Goal: Check status

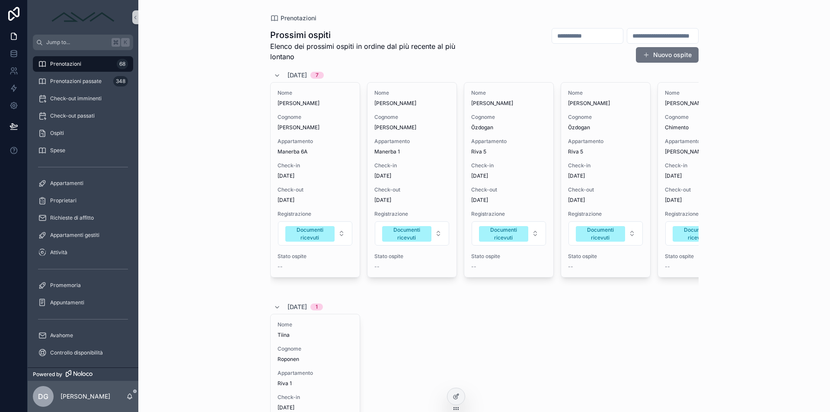
scroll to position [0, 242]
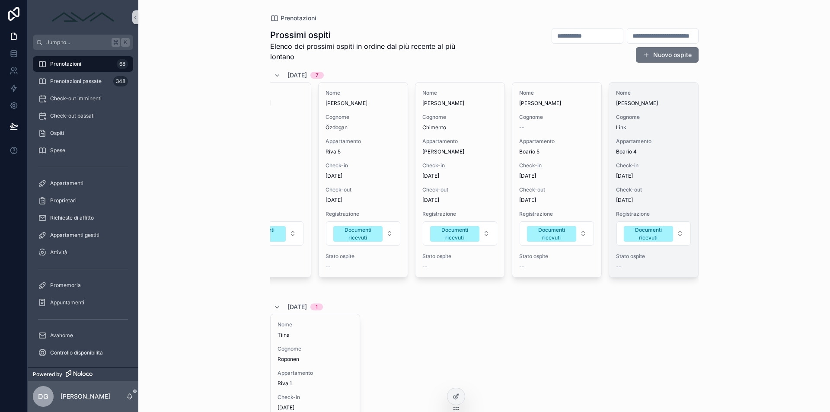
click at [649, 158] on div "Nome [PERSON_NAME] Link Appartamento Boario 4 Check-in [DATE] Check-out [DATE] …" at bounding box center [653, 180] width 89 height 194
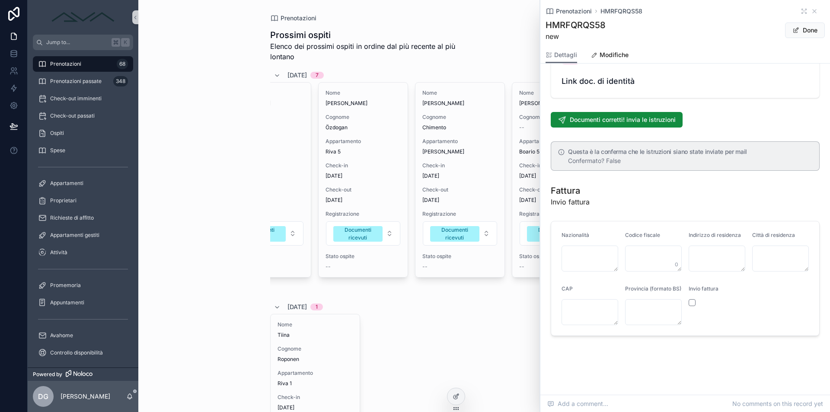
scroll to position [924, 0]
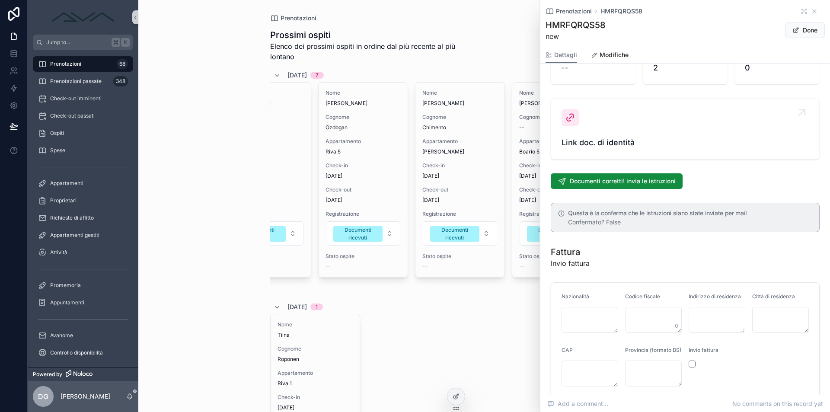
click at [605, 149] on span "Link doc. di identità" at bounding box center [684, 143] width 247 height 12
click at [811, 13] on icon "scrollable content" at bounding box center [814, 11] width 7 height 7
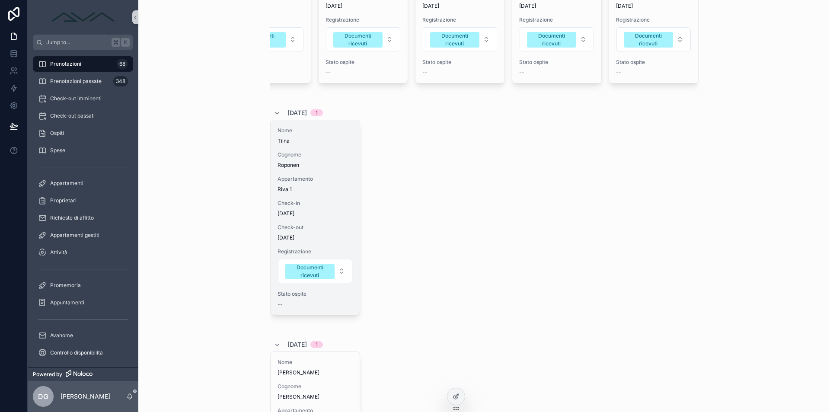
scroll to position [236, 0]
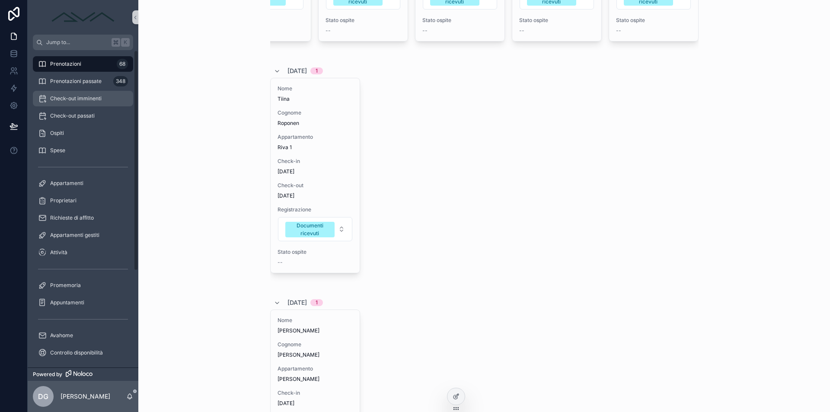
click at [70, 94] on div "Check-out imminenti" at bounding box center [83, 99] width 90 height 14
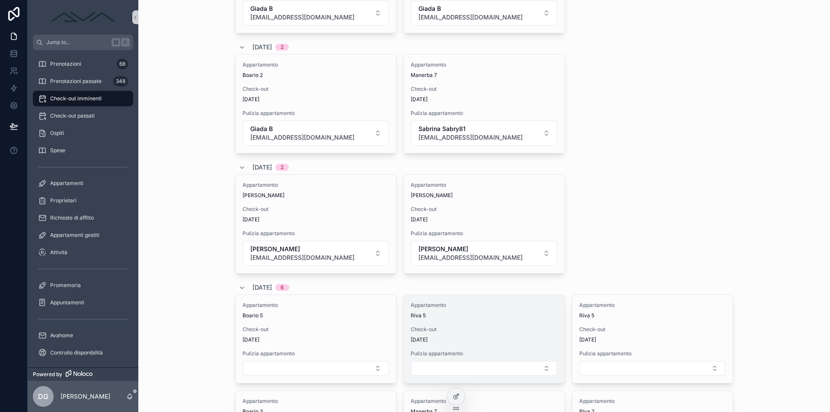
scroll to position [560, 0]
